Goal: Download file/media

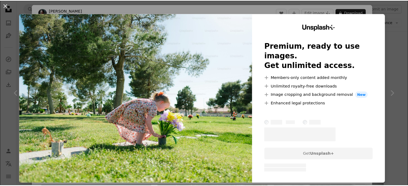
scroll to position [0, 145]
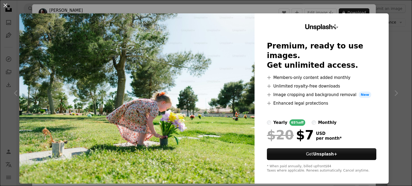
click at [383, 22] on div "Unsplash+ Premium, ready to use images. Get unlimited access. A plus sign Membe…" at bounding box center [321, 98] width 134 height 170
click at [7, 5] on button "An X shape" at bounding box center [5, 5] width 6 height 6
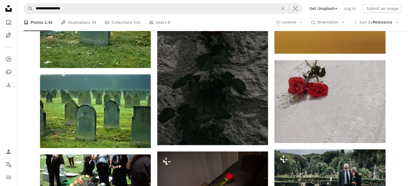
scroll to position [6033, 0]
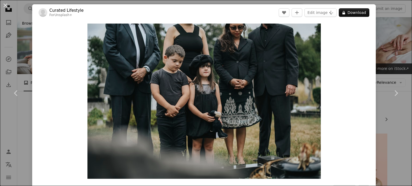
scroll to position [1023, 0]
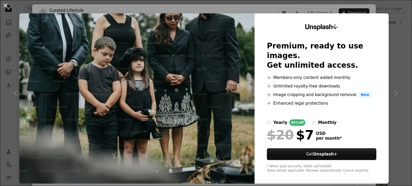
click at [6, 6] on button "An X shape" at bounding box center [5, 5] width 6 height 6
